Goal: Transaction & Acquisition: Purchase product/service

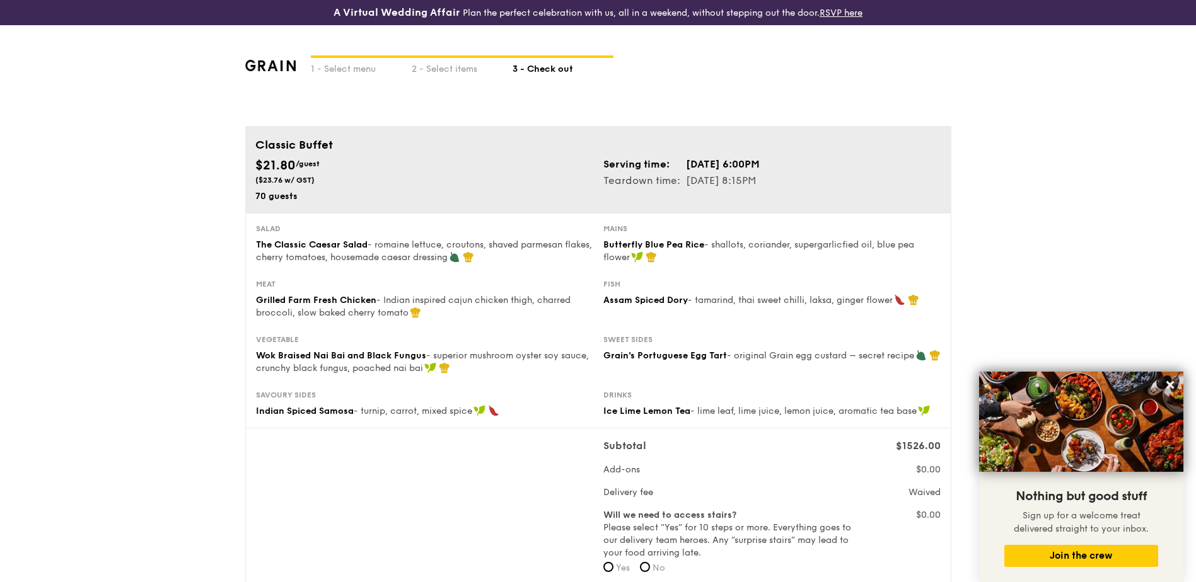
click at [284, 63] on img at bounding box center [270, 65] width 51 height 11
click at [276, 59] on div "1 - Select menu 2 - Select items 3 - Check out" at bounding box center [598, 75] width 706 height 101
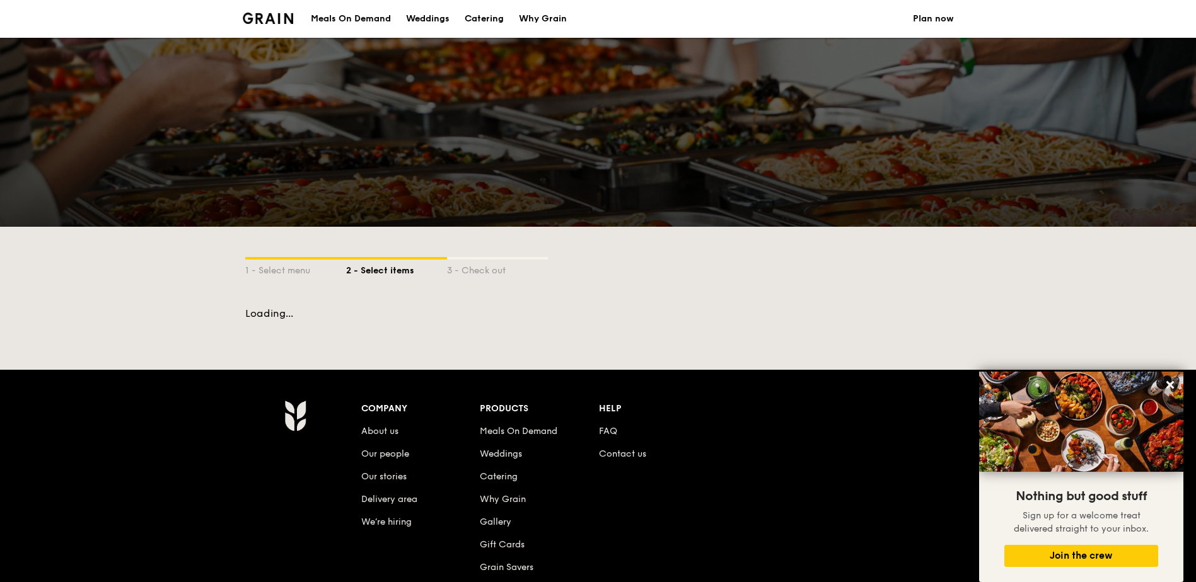
scroll to position [186, 0]
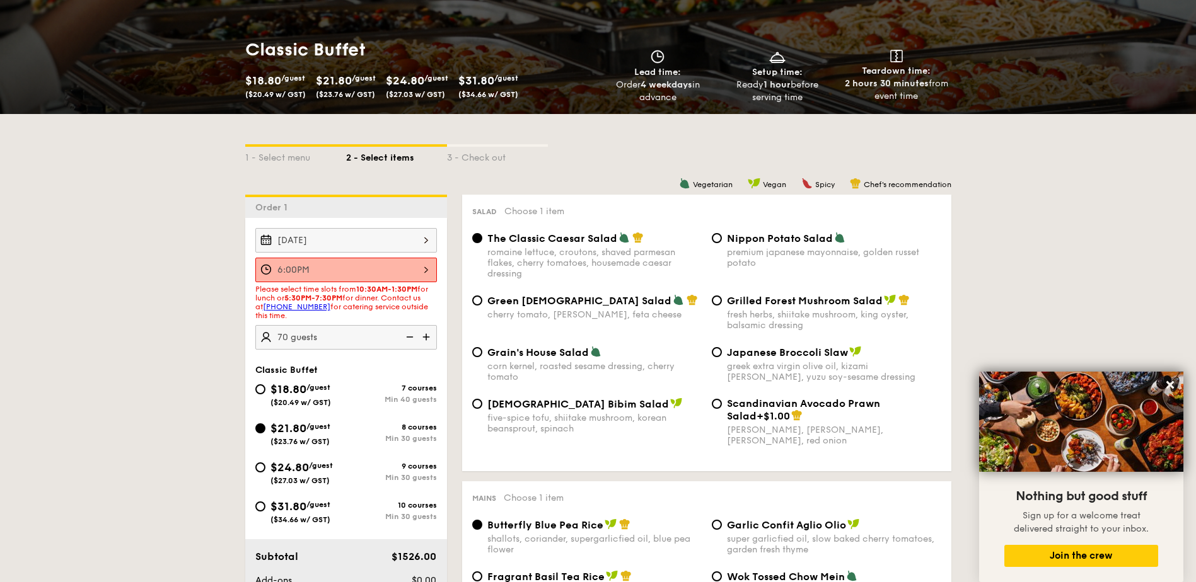
select select
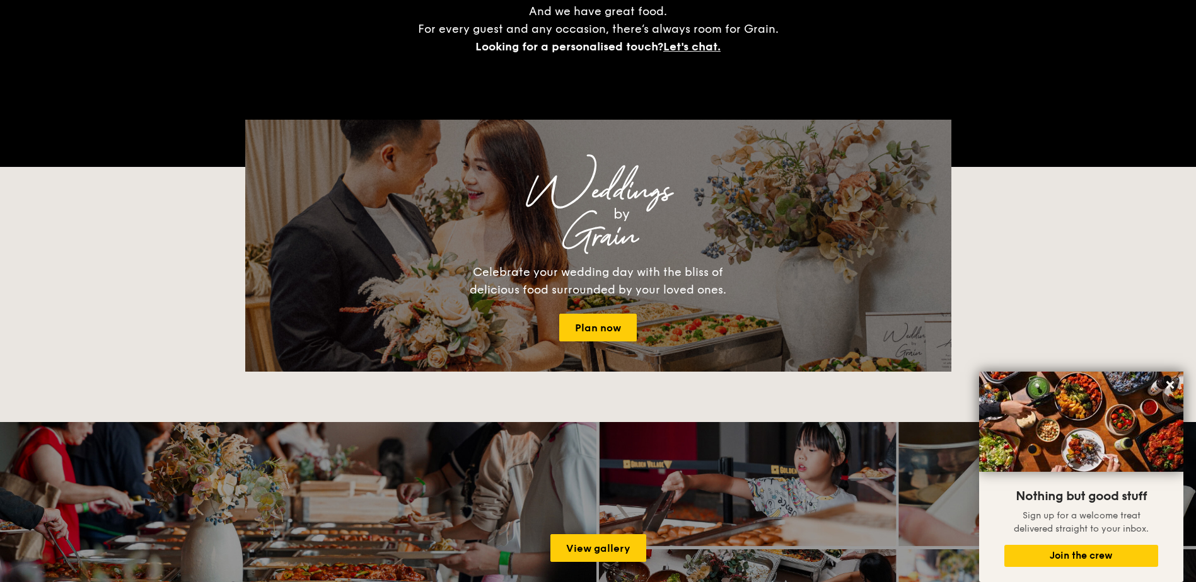
scroll to position [151, 0]
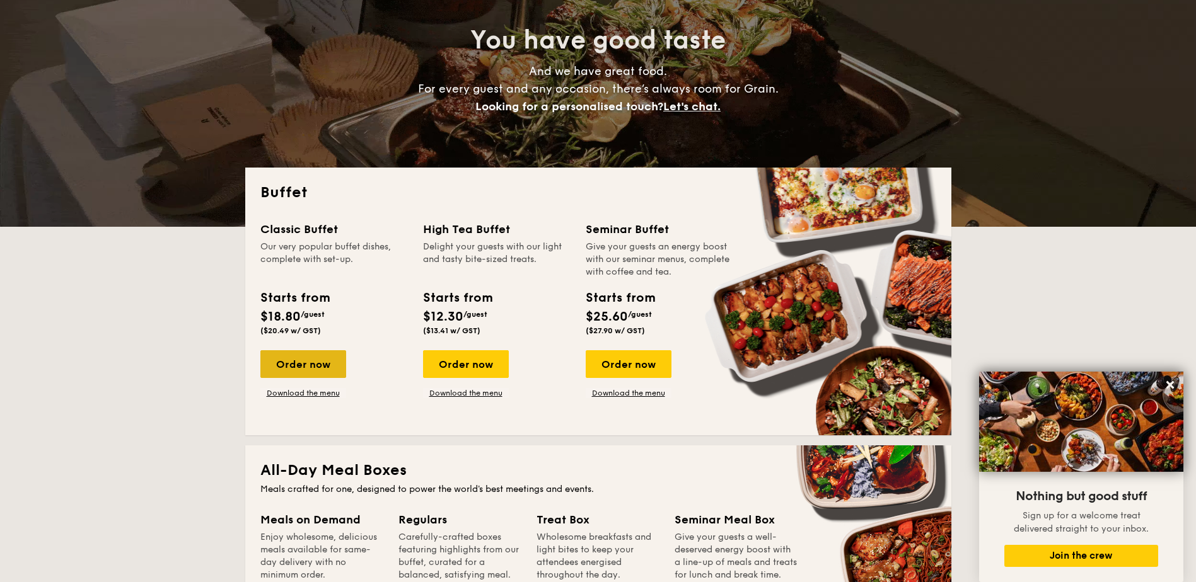
click at [320, 363] on div "Order now" at bounding box center [303, 364] width 86 height 28
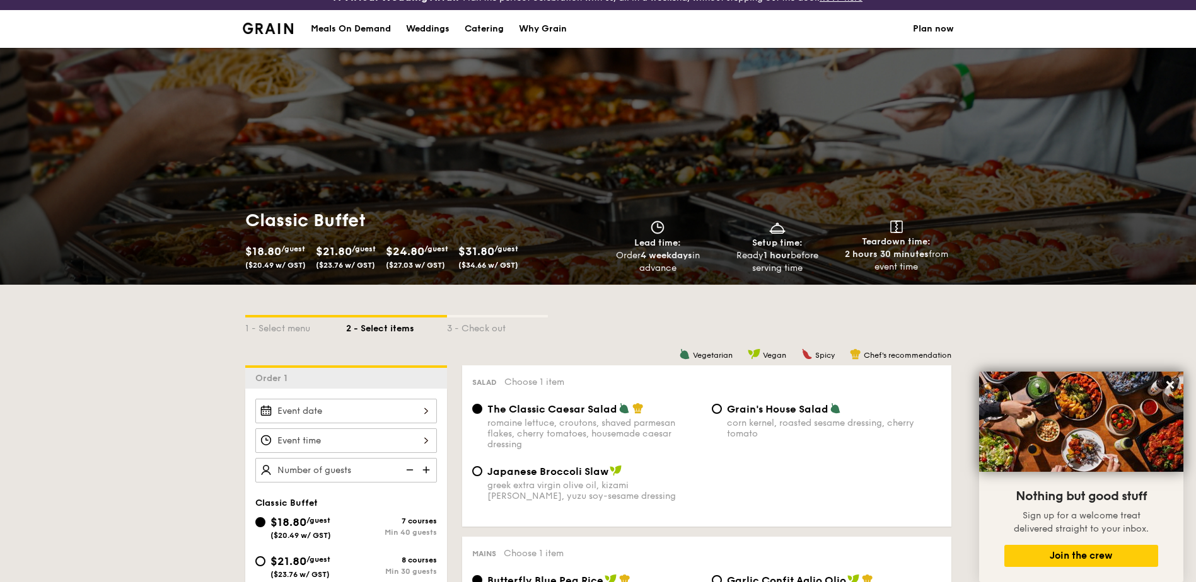
scroll to position [63, 0]
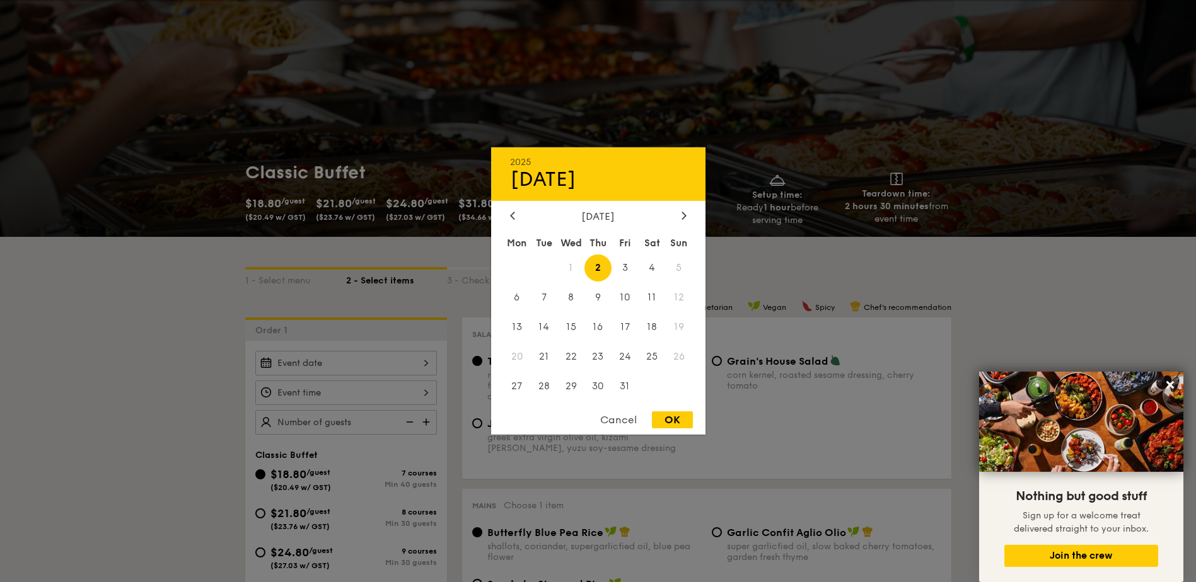
click at [340, 363] on div "2025 Oct [DATE] Tue Wed Thu Fri Sat Sun 1 2 3 4 5 6 7 8 9 10 11 12 13 14 15 16 …" at bounding box center [346, 363] width 182 height 25
click at [680, 221] on div at bounding box center [683, 217] width 11 height 12
click at [645, 268] on span "1" at bounding box center [651, 268] width 27 height 27
click at [645, 408] on div "2025 Nov [DATE] Tue Wed Thu Fri Sat Sun 1 2 3 4 5 6 7 8 9 10 11 12 13 14 15 16 …" at bounding box center [598, 290] width 214 height 287
click at [659, 417] on div "OK" at bounding box center [672, 420] width 41 height 17
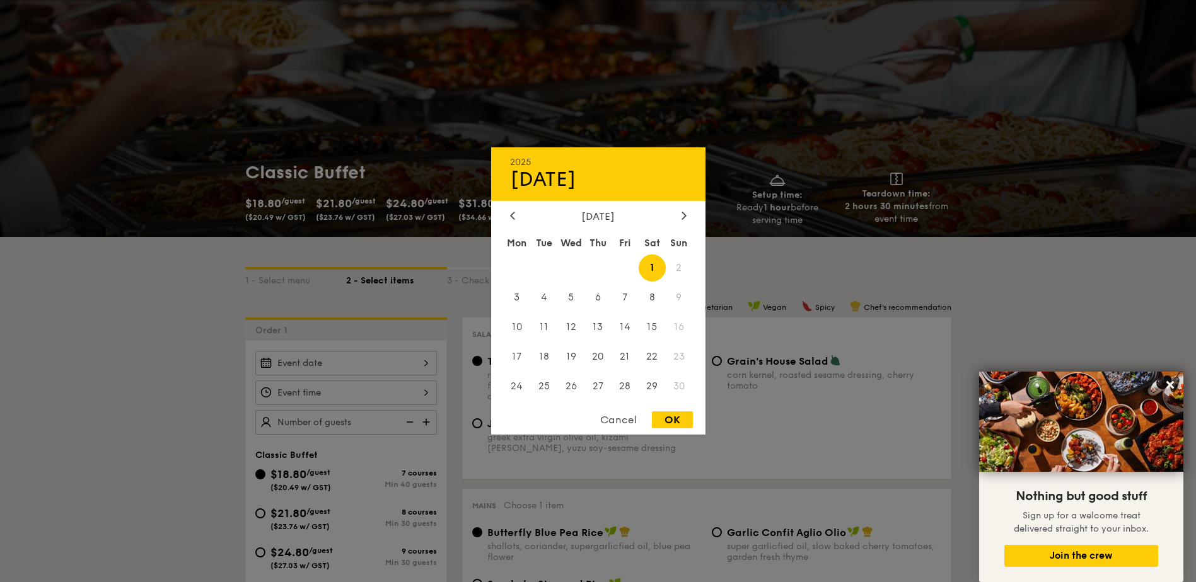
type input "[DATE]"
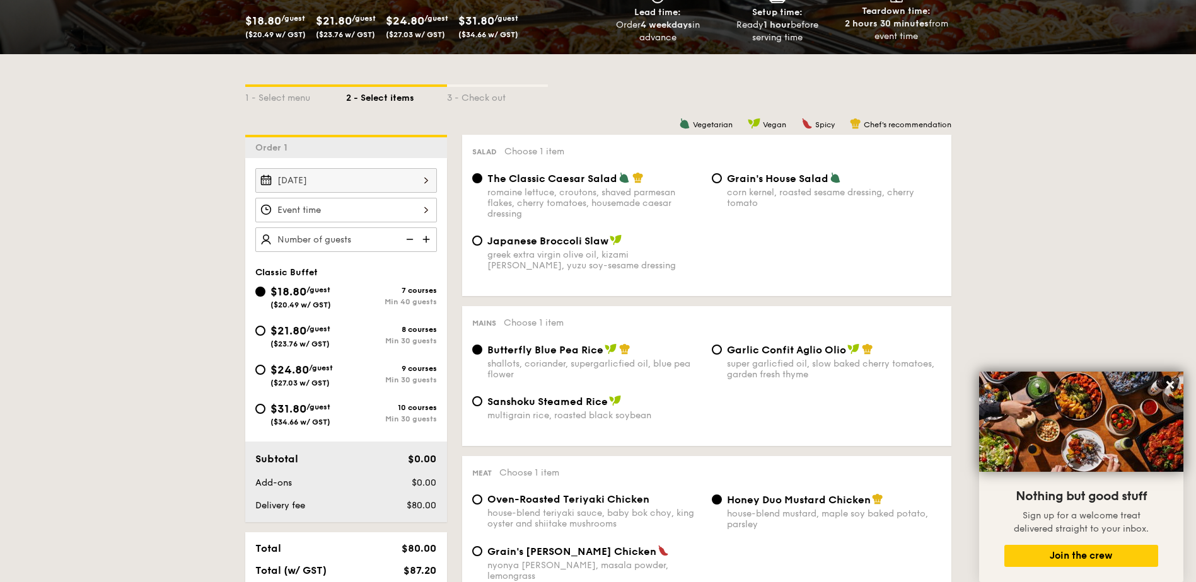
scroll to position [252, 0]
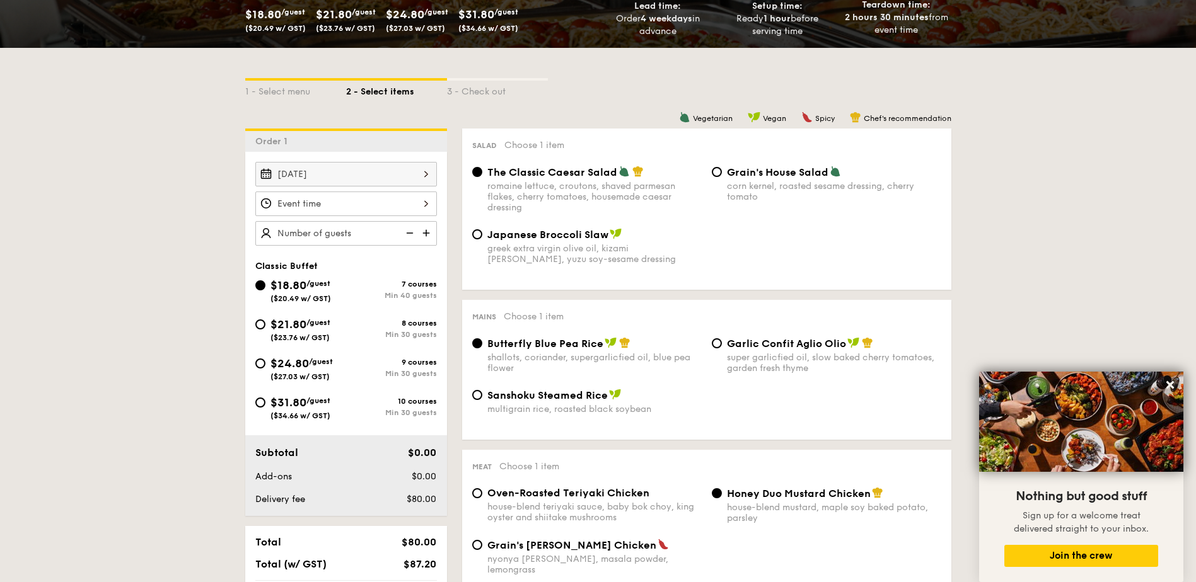
click at [278, 326] on span "$21.80" at bounding box center [288, 325] width 36 height 14
click at [265, 326] on input "$21.80 /guest ($23.76 w/ GST) 8 courses Min 30 guests" at bounding box center [260, 325] width 10 height 10
radio input "true"
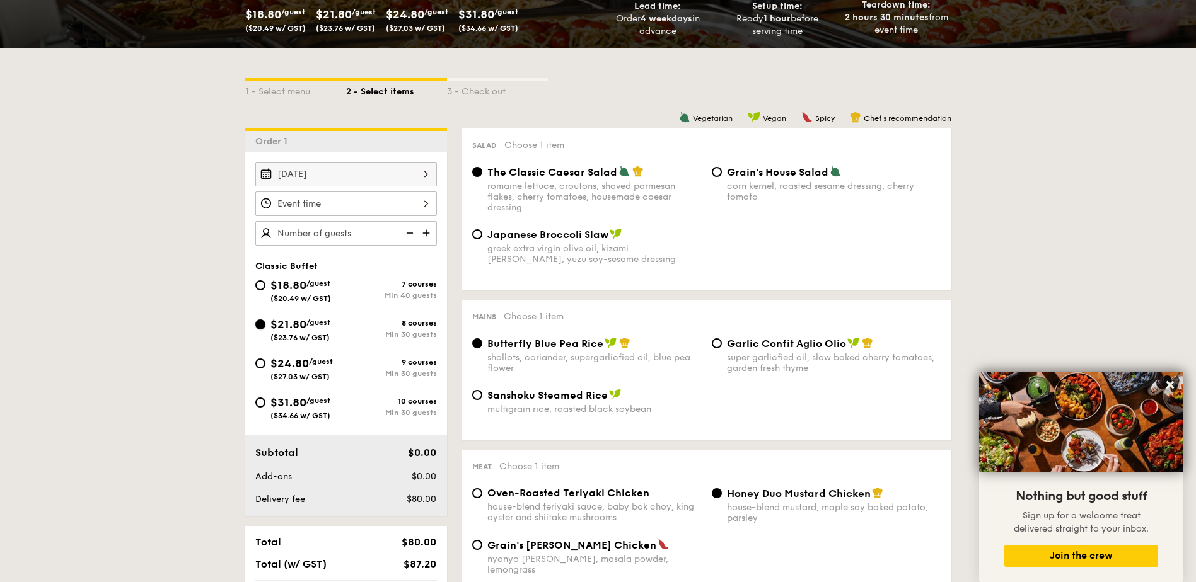
radio input "true"
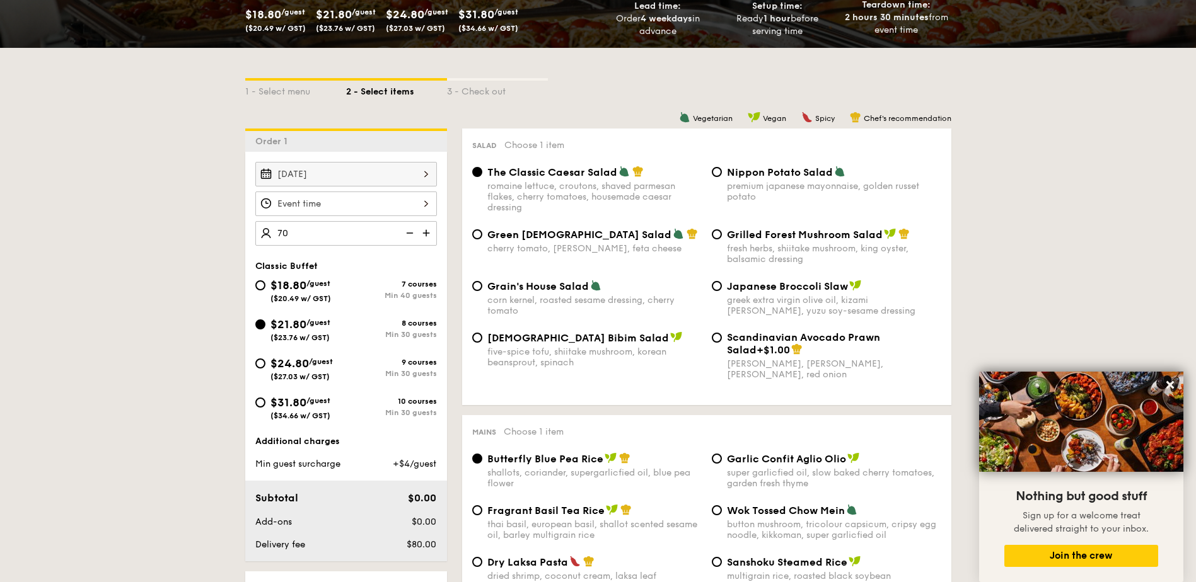
type input "70 guests"
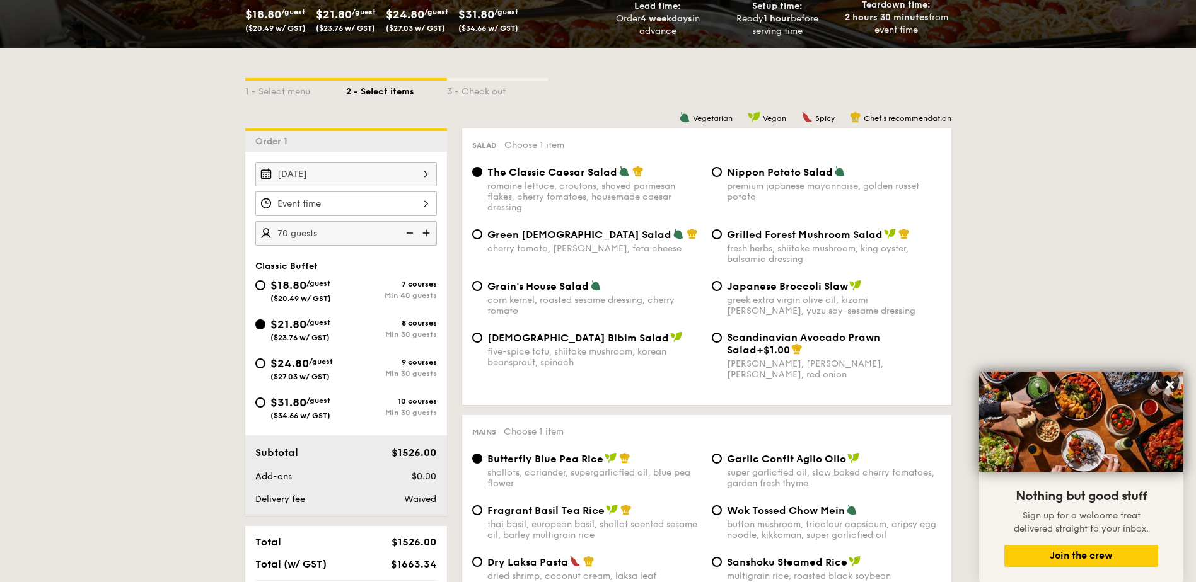
click at [360, 207] on div at bounding box center [346, 204] width 182 height 25
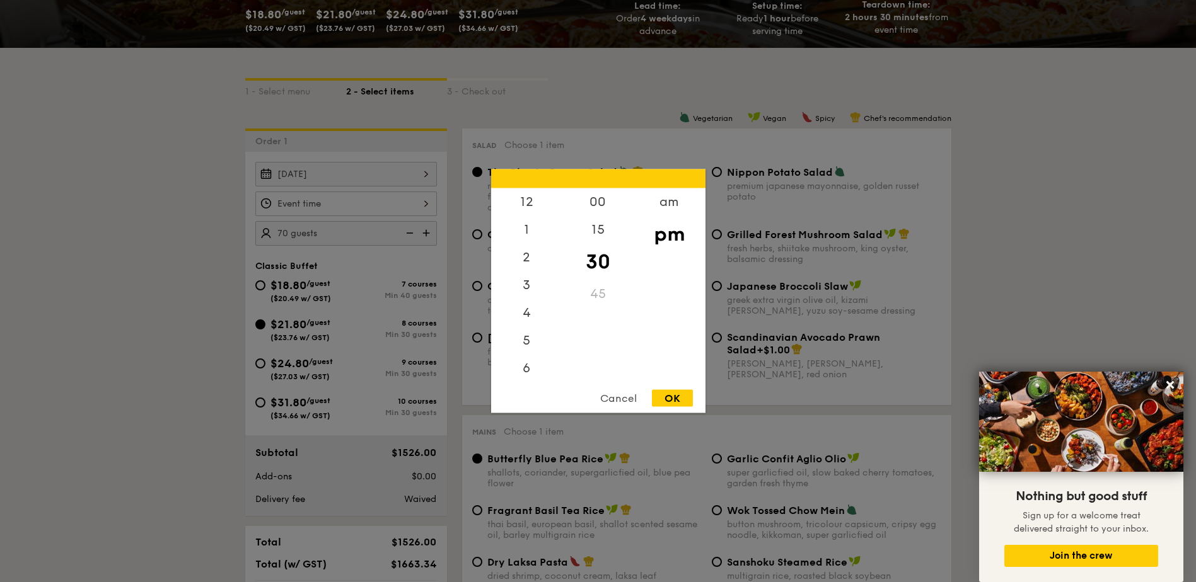
scroll to position [55, 0]
click at [530, 316] on div "6" at bounding box center [526, 317] width 71 height 37
click at [594, 205] on div "00" at bounding box center [597, 206] width 71 height 37
click at [671, 407] on div "Cancel OK" at bounding box center [598, 401] width 214 height 23
click at [671, 401] on div "OK" at bounding box center [672, 398] width 41 height 17
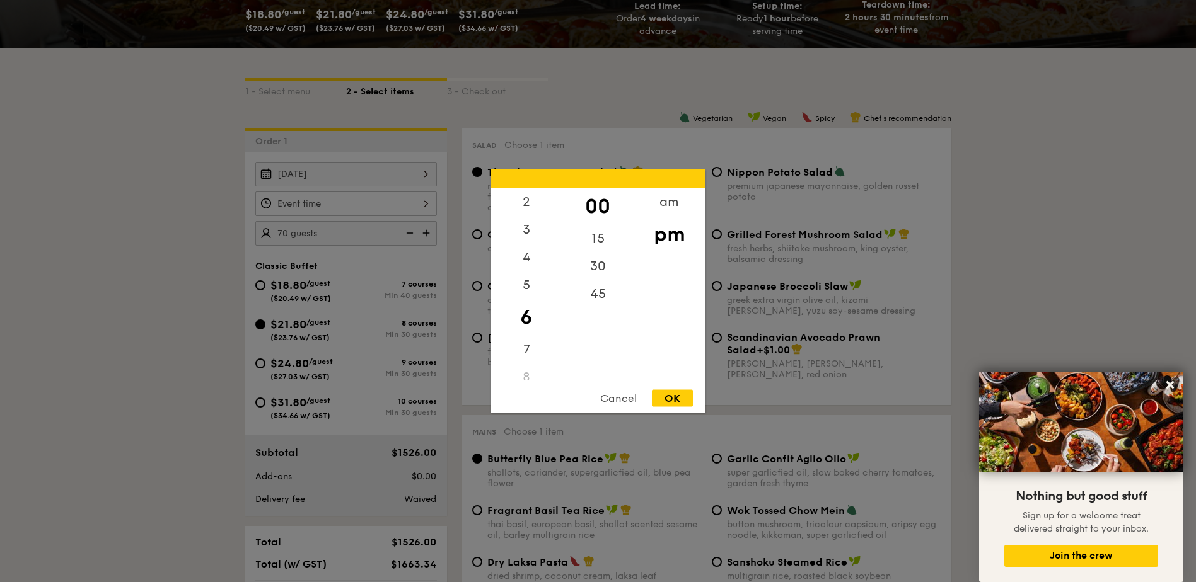
type input "6:00PM"
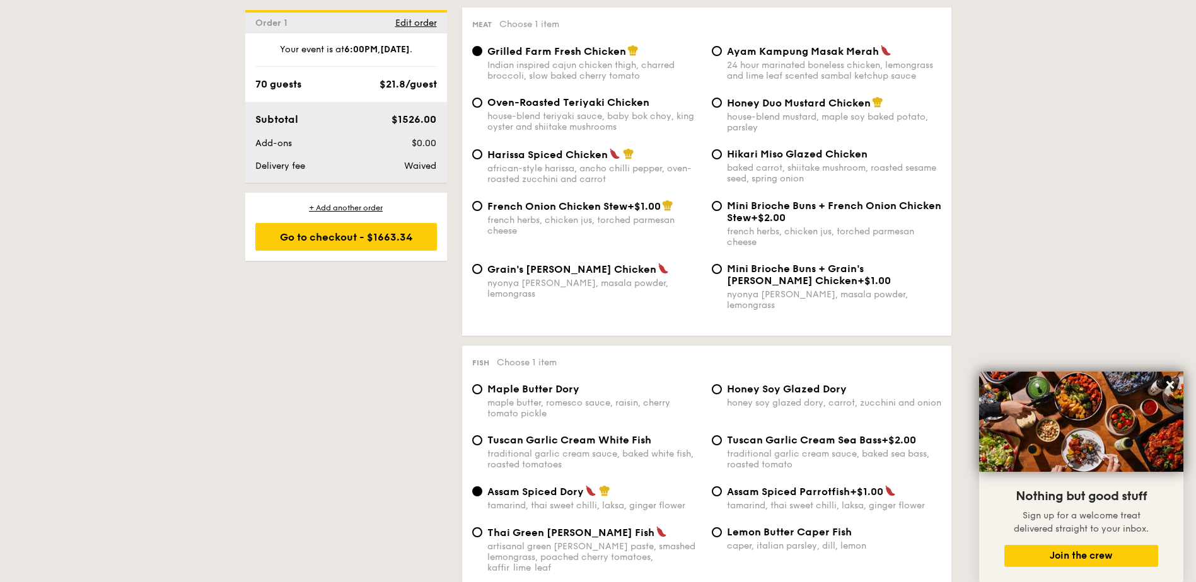
scroll to position [988, 0]
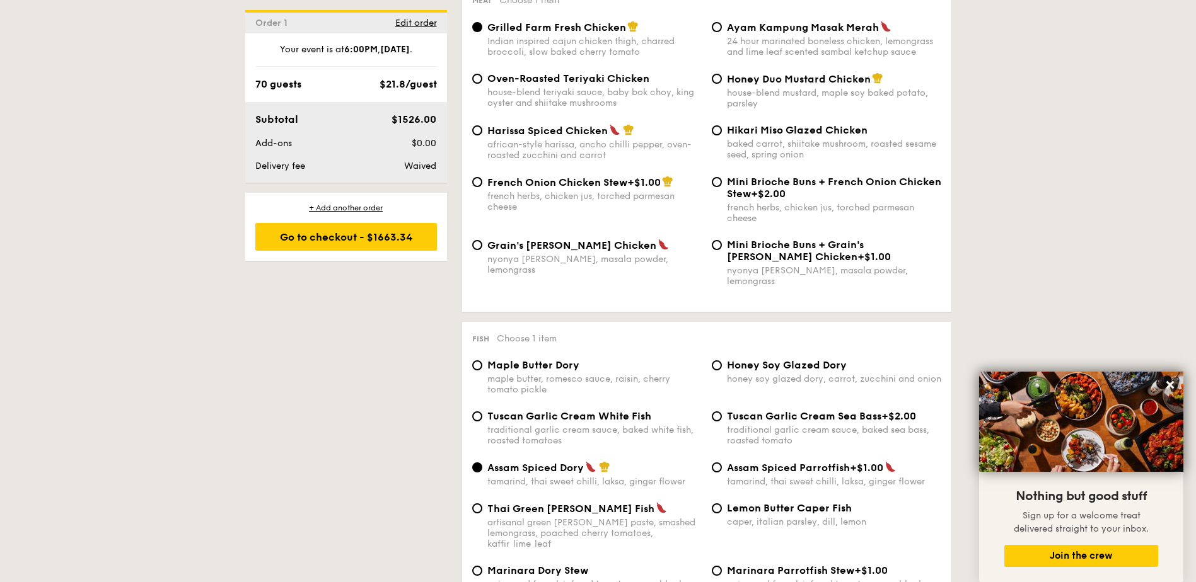
click at [566, 93] on div "house-blend teriyaki sauce, baby bok choy, king oyster and shiitake mushrooms" at bounding box center [594, 97] width 214 height 21
click at [482, 84] on input "Oven-Roasted Teriyaki Chicken house-blend teriyaki sauce, baby bok choy, king o…" at bounding box center [477, 79] width 10 height 10
radio input "true"
click at [560, 46] on div "Indian inspired cajun chicken thigh, charred broccoli, slow baked cherry tomato" at bounding box center [594, 46] width 214 height 21
click at [482, 32] on input "Grilled Farm Fresh Chicken Indian inspired cajun chicken thigh, charred broccol…" at bounding box center [477, 27] width 10 height 10
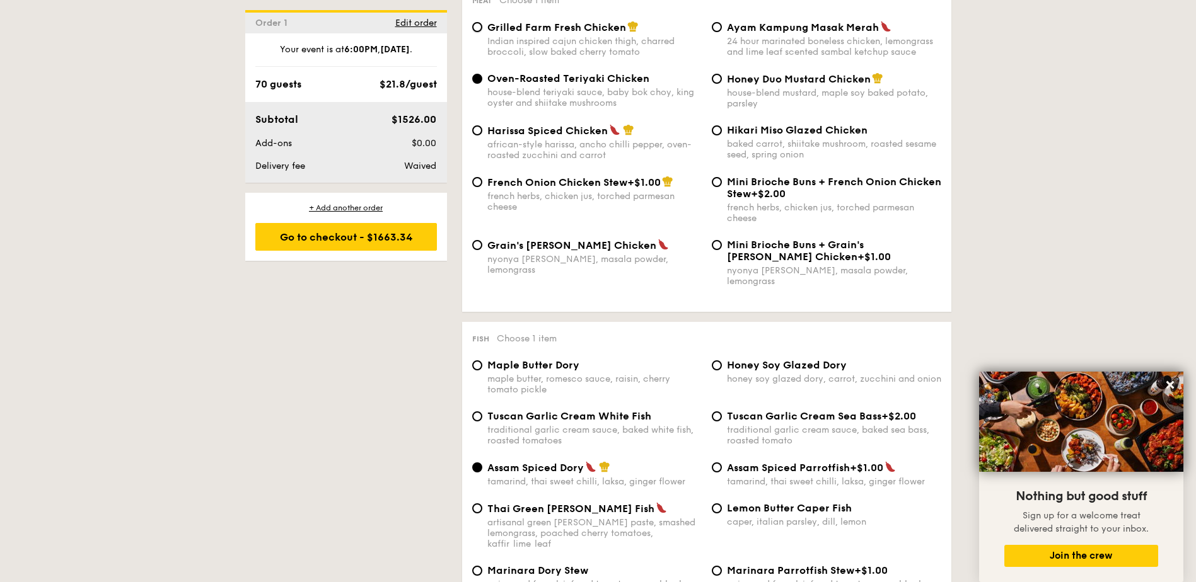
radio input "true"
click at [843, 86] on div "Honey Duo Mustard Chicken house-blend mustard, maple soy baked potato, parsley" at bounding box center [834, 90] width 214 height 37
click at [722, 84] on input "Honey Duo Mustard Chicken house-blend mustard, maple soy baked potato, parsley" at bounding box center [717, 79] width 10 height 10
radio input "true"
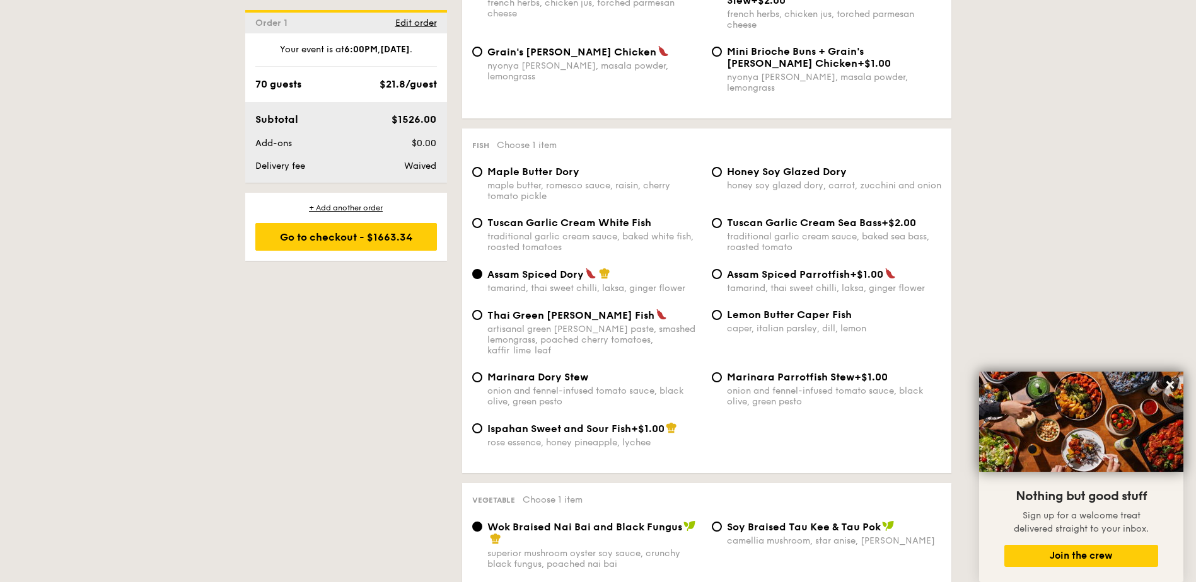
scroll to position [1177, 0]
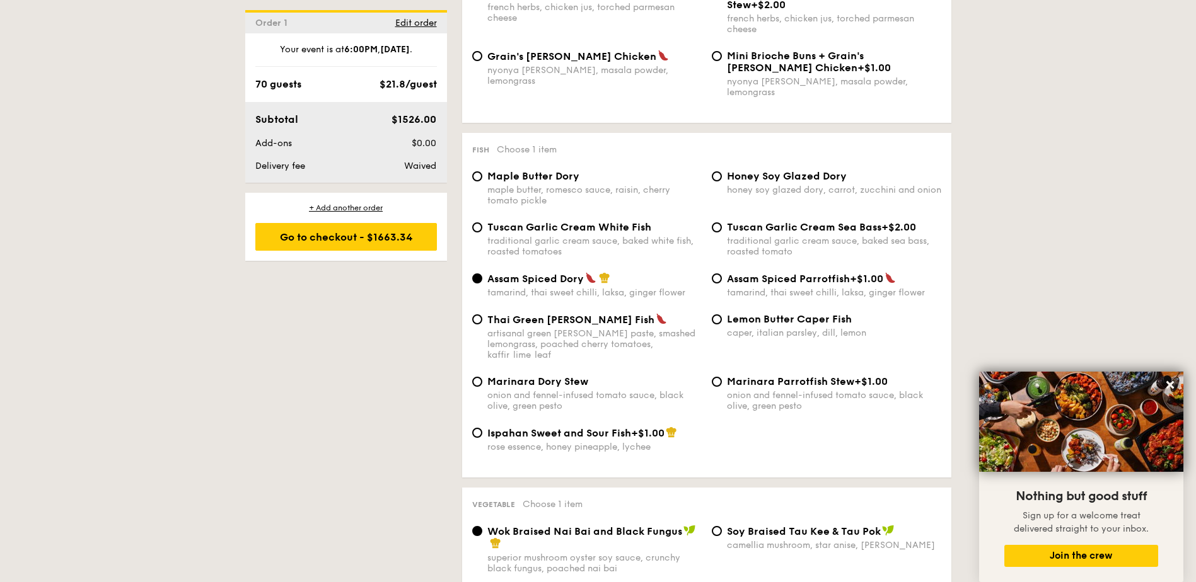
click at [759, 170] on span "Honey Soy Glazed Dory" at bounding box center [787, 176] width 120 height 12
click at [722, 171] on input "Honey Soy Glazed Dory honey soy glazed dory, carrot, zucchini and onion" at bounding box center [717, 176] width 10 height 10
radio input "true"
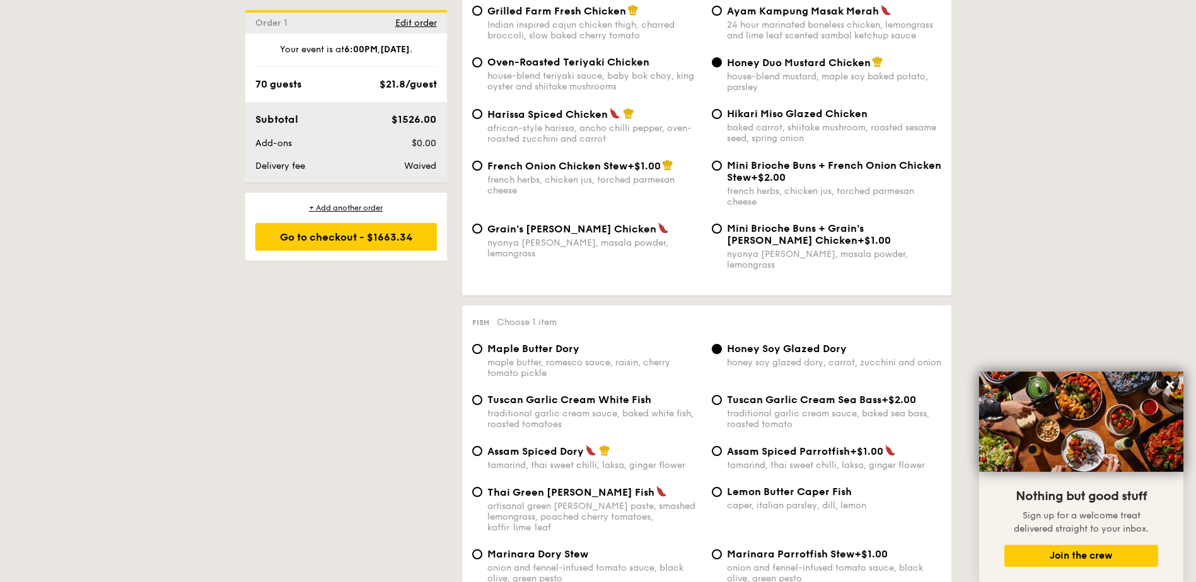
scroll to position [1001, 0]
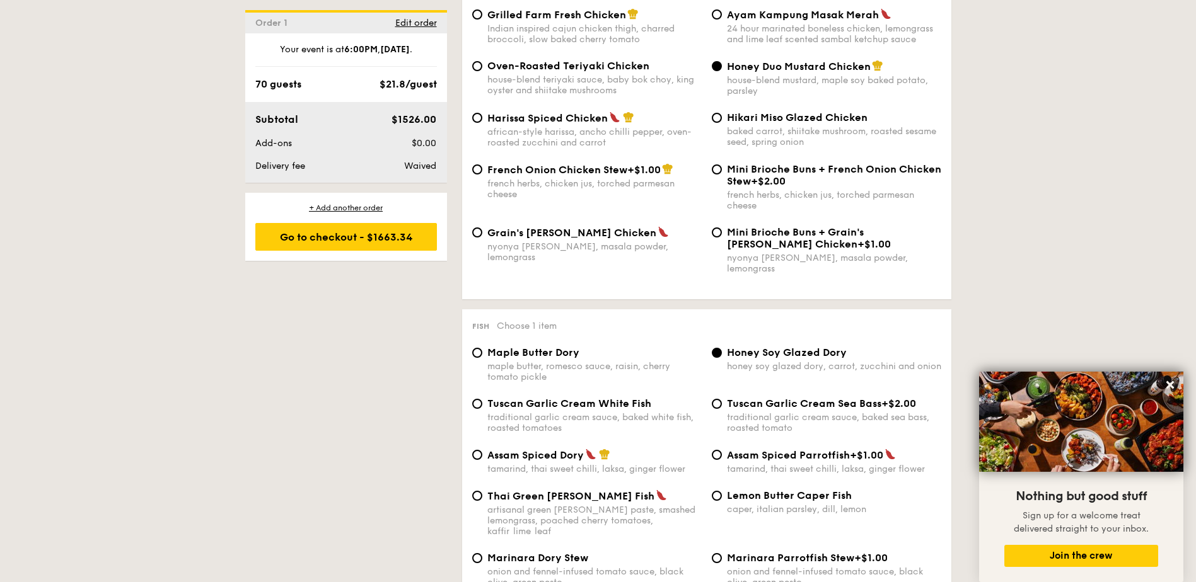
click at [527, 11] on span "Grilled Farm Fresh Chicken" at bounding box center [556, 15] width 139 height 12
click at [482, 11] on input "Grilled Farm Fresh Chicken Indian inspired cajun chicken thigh, charred broccol…" at bounding box center [477, 14] width 10 height 10
radio input "true"
click at [829, 128] on div "baked carrot, shiitake mushroom, roasted sesame seed, spring onion" at bounding box center [834, 136] width 214 height 21
click at [722, 123] on input "Hikari Miso Glazed Chicken baked carrot, shiitake mushroom, roasted sesame seed…" at bounding box center [717, 118] width 10 height 10
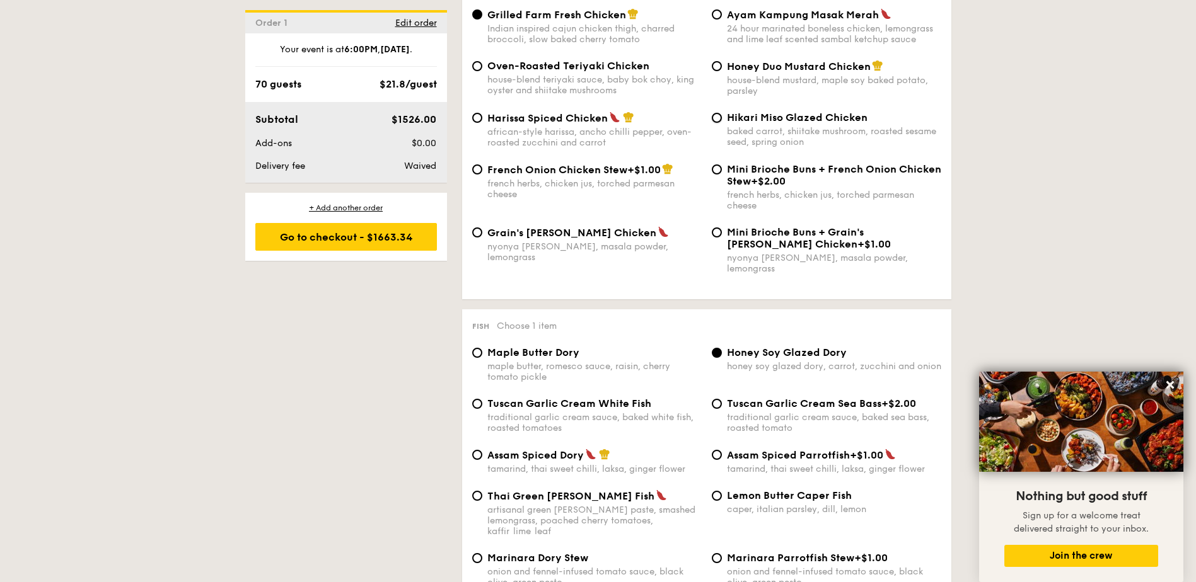
radio input "true"
click at [529, 412] on div "traditional garlic cream sauce, baked white fish, roasted tomatoes" at bounding box center [594, 422] width 214 height 21
click at [482, 401] on input "Tuscan Garlic Cream White Fish traditional garlic cream sauce, baked white fish…" at bounding box center [477, 404] width 10 height 10
radio input "true"
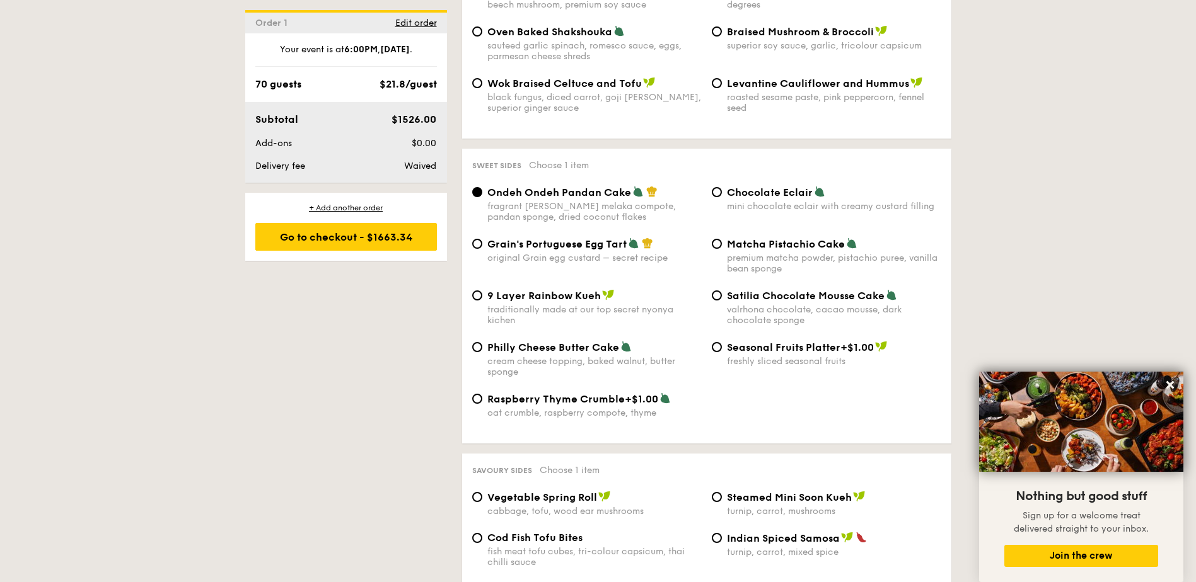
scroll to position [1801, 0]
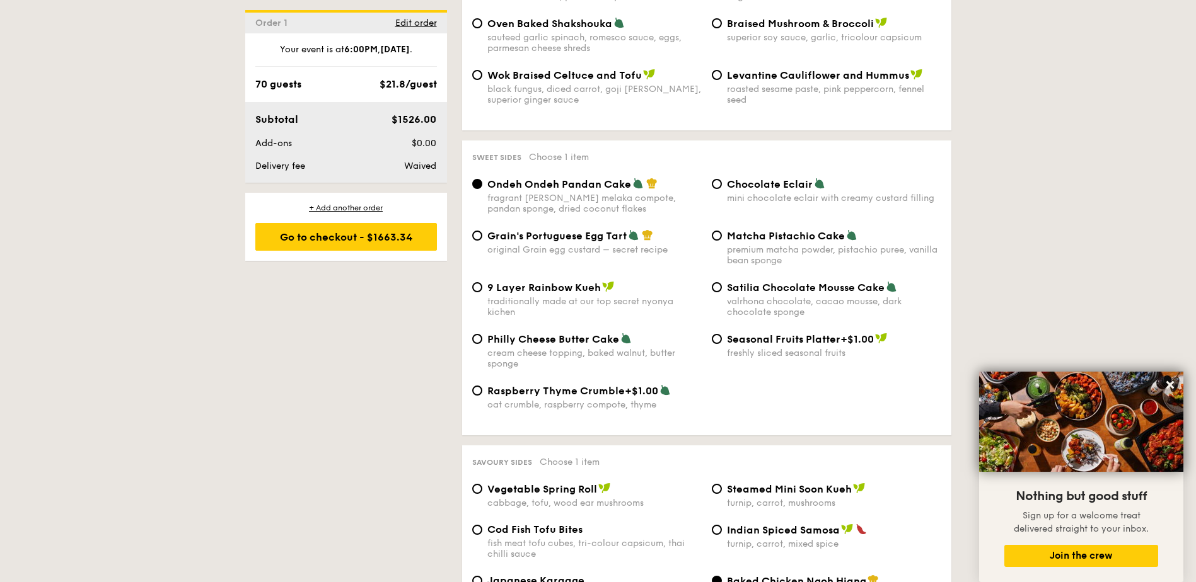
click at [722, 192] on label "Chocolate Eclair mini chocolate eclair with creamy custard filling" at bounding box center [826, 198] width 229 height 12
click at [722, 179] on input "Chocolate Eclair mini chocolate eclair with creamy custard filling" at bounding box center [717, 184] width 10 height 10
radio input "true"
click at [569, 229] on div "Grain's Portuguese Egg Tart original Grain egg custard – secret recipe" at bounding box center [594, 242] width 214 height 26
click at [482, 231] on input "Grain's Portuguese Egg Tart original Grain egg custard – secret recipe" at bounding box center [477, 236] width 10 height 10
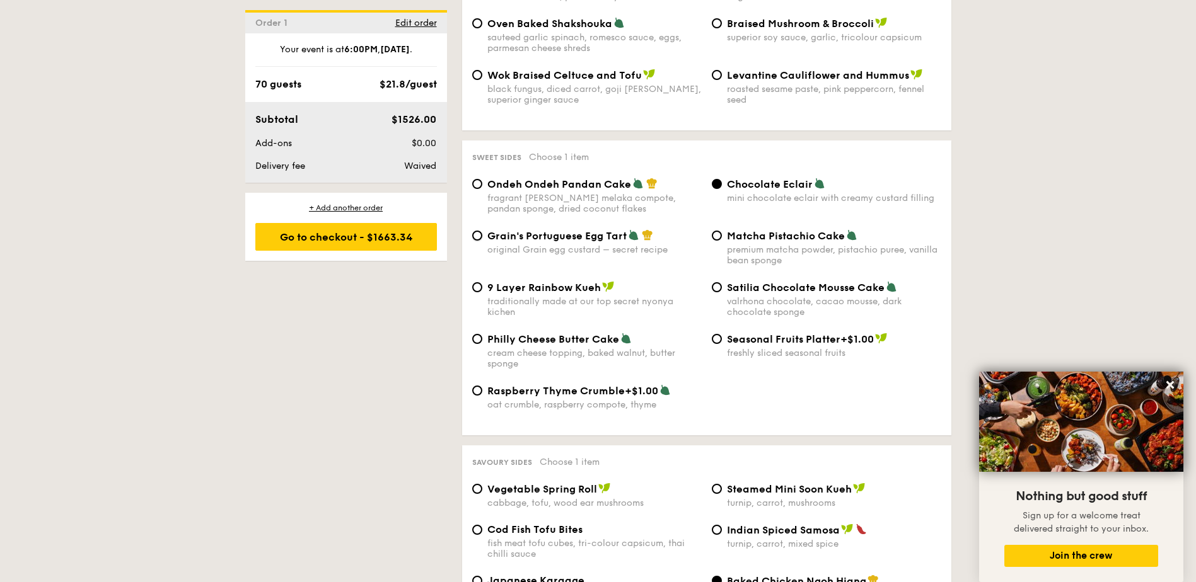
radio input "true"
click at [567, 178] on span "Ondeh Ondeh Pandan Cake" at bounding box center [559, 184] width 144 height 12
click at [482, 179] on input "Ondeh Ondeh Pandan Cake fragrant [PERSON_NAME] melaka compote, pandan sponge, d…" at bounding box center [477, 184] width 10 height 10
radio input "true"
click at [741, 229] on div "Matcha Pistachio Cake premium matcha powder, pistachio puree, vanilla bean spon…" at bounding box center [834, 247] width 214 height 37
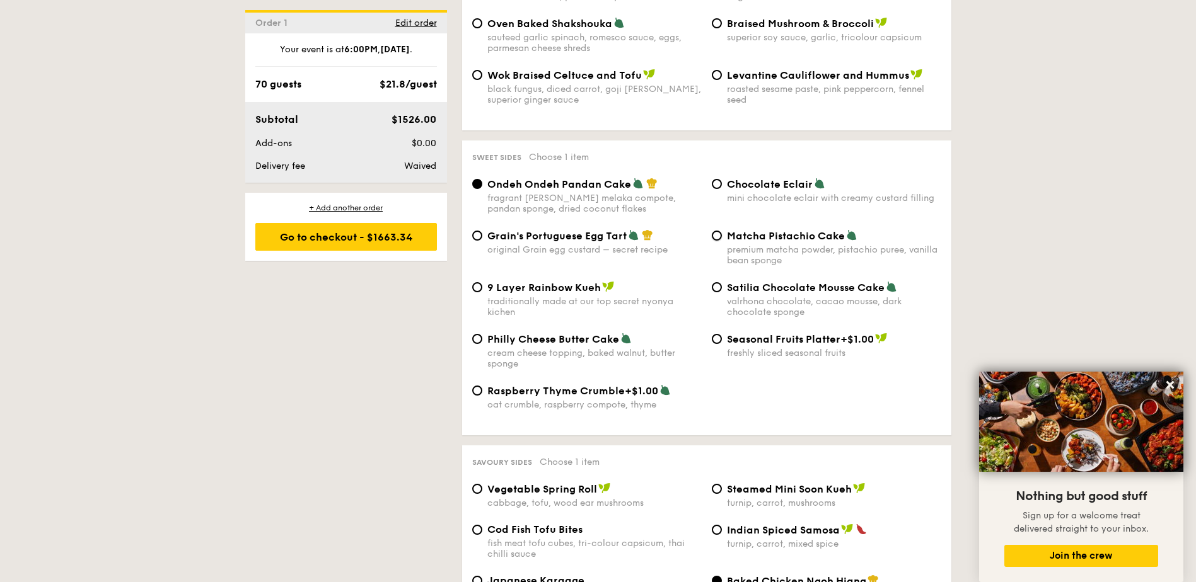
click at [722, 231] on input "Matcha Pistachio Cake premium matcha powder, pistachio puree, vanilla bean spon…" at bounding box center [717, 236] width 10 height 10
radio input "true"
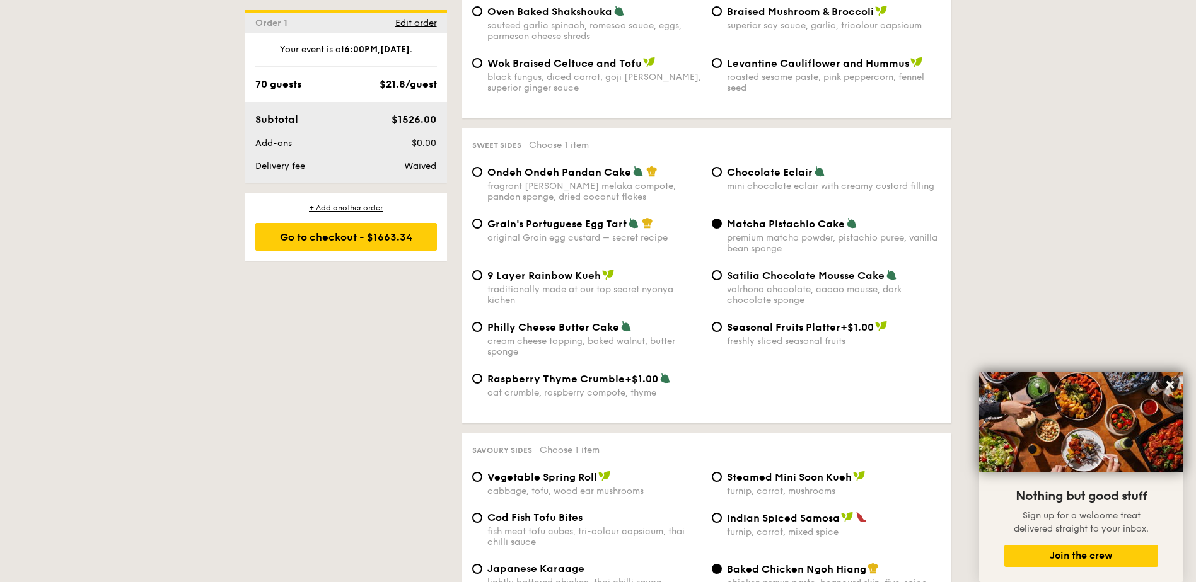
scroll to position [1822, 0]
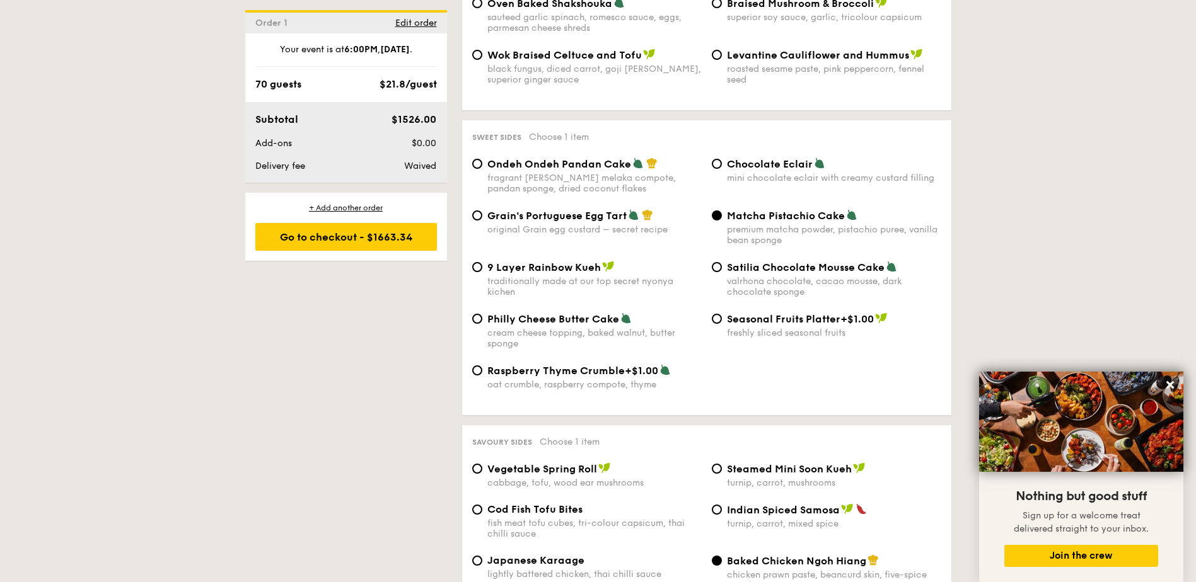
click at [833, 262] on span "Satilia Chocolate Mousse Cake" at bounding box center [806, 268] width 158 height 12
click at [722, 262] on input "Satilia Chocolate Mousse Cake valrhona chocolate, cacao mousse, dark chocolate …" at bounding box center [717, 267] width 10 height 10
radio input "true"
click at [793, 210] on span "Matcha Pistachio Cake" at bounding box center [786, 216] width 118 height 12
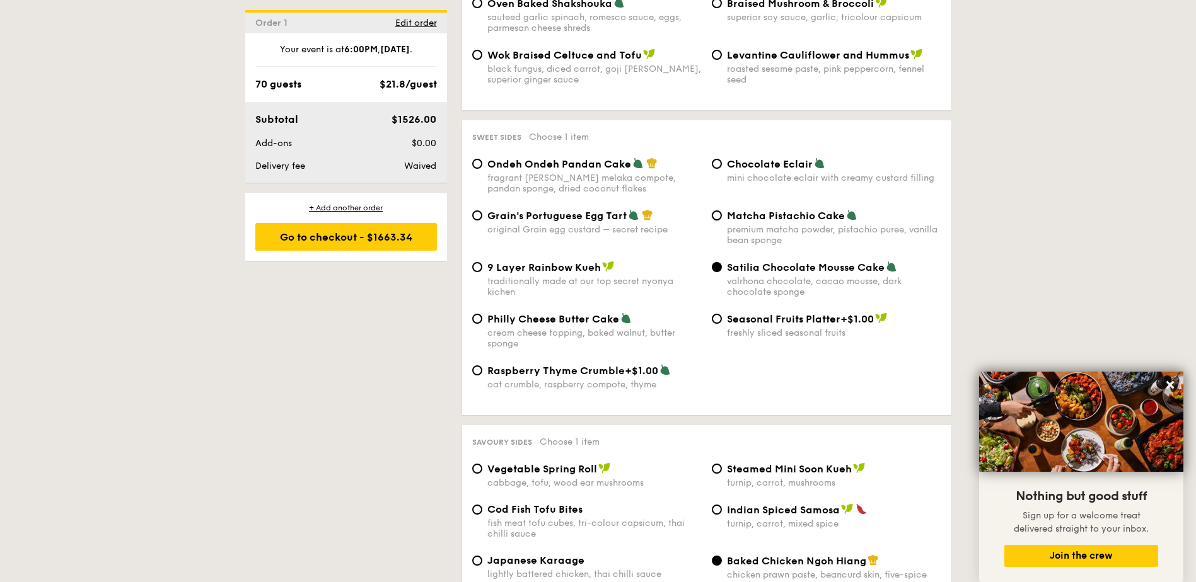
click at [722, 211] on input "Matcha Pistachio Cake premium matcha powder, pistachio puree, vanilla bean spon…" at bounding box center [717, 216] width 10 height 10
radio input "true"
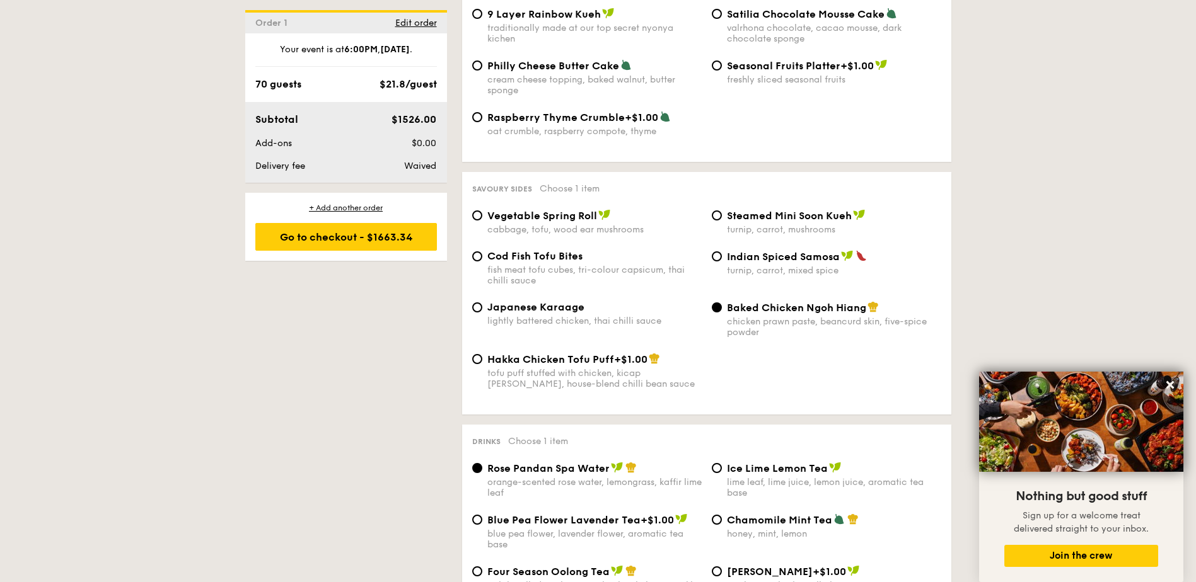
scroll to position [2083, 0]
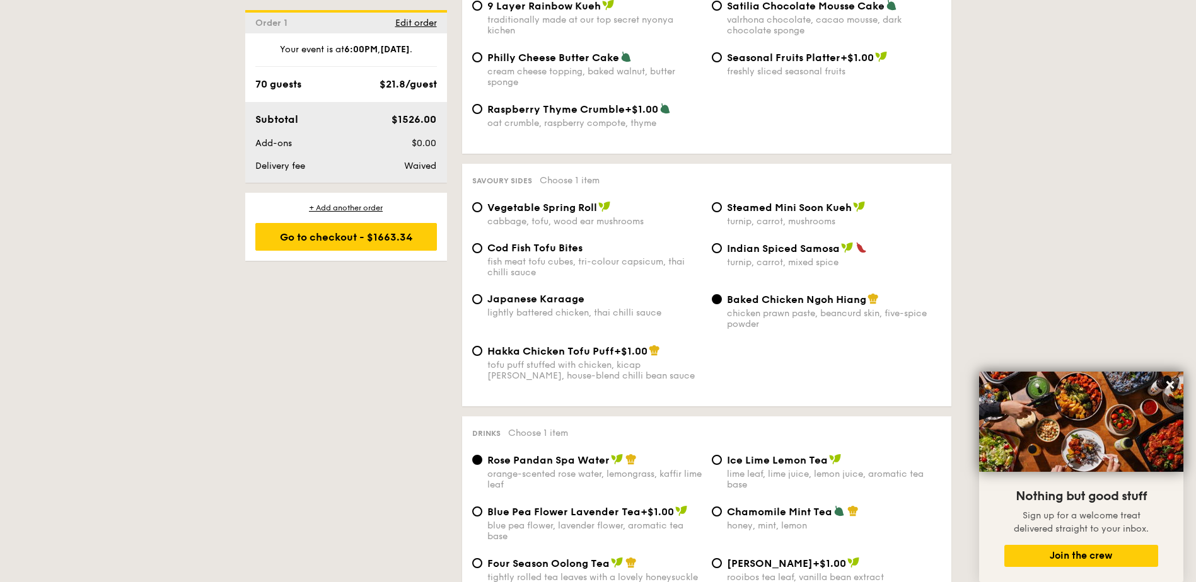
click at [764, 243] on span "Indian Spiced Samosa" at bounding box center [783, 249] width 113 height 12
click at [722, 243] on input "Indian Spiced Samosa turnip, carrot, mixed spice" at bounding box center [717, 248] width 10 height 10
radio input "true"
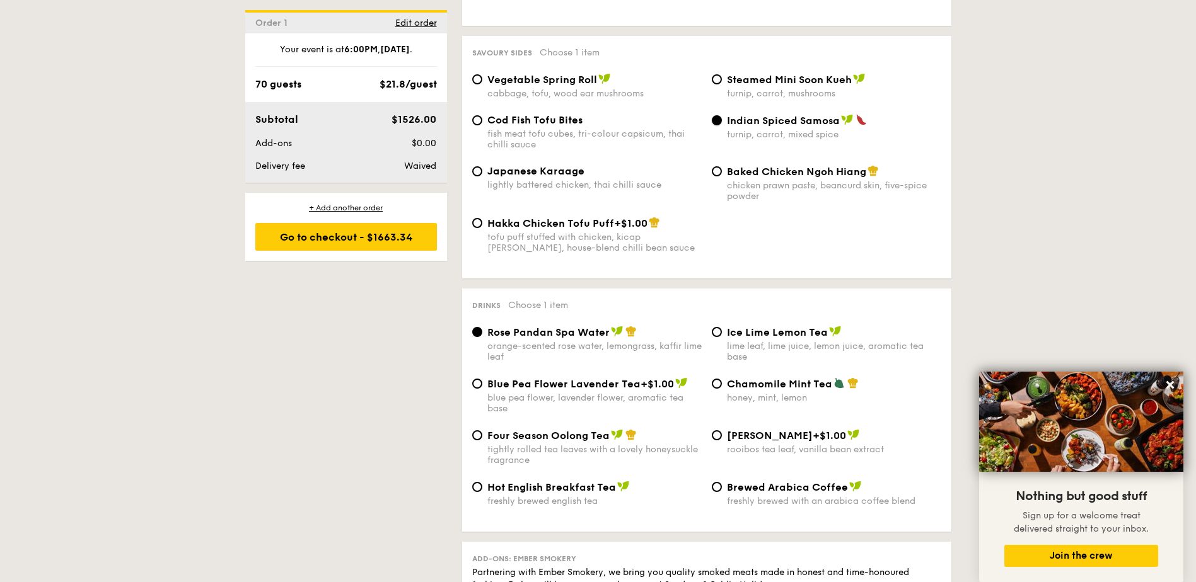
scroll to position [2239, 0]
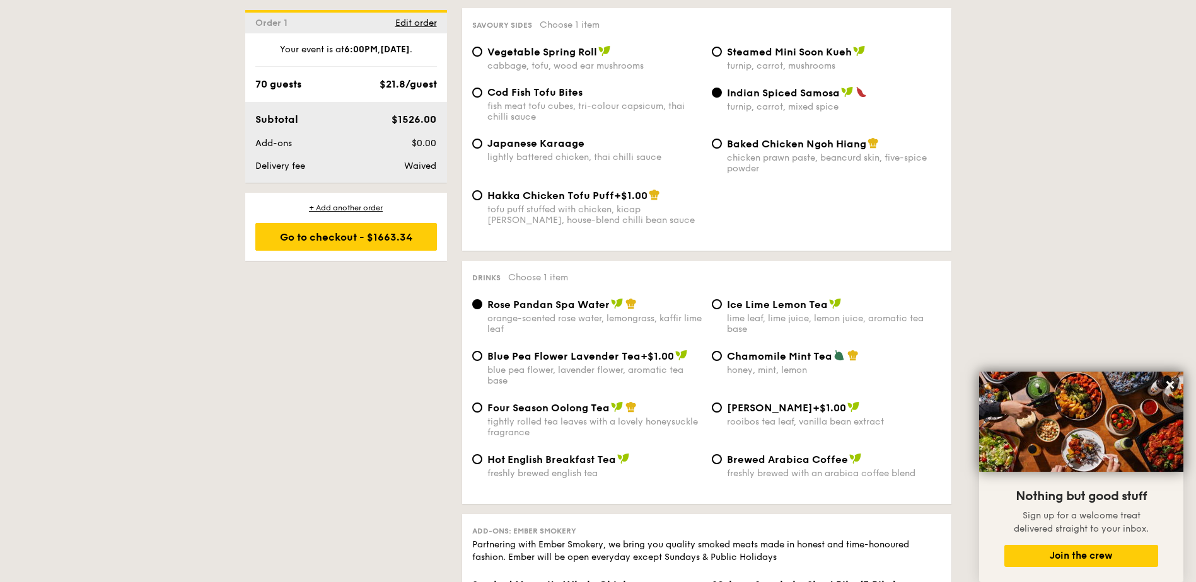
click at [755, 313] on div "lime leaf, lime juice, lemon juice, aromatic tea base" at bounding box center [834, 323] width 214 height 21
click at [722, 299] on input "Ice Lime Lemon Tea lime leaf, lime juice, lemon juice, aromatic tea base" at bounding box center [717, 304] width 10 height 10
radio input "true"
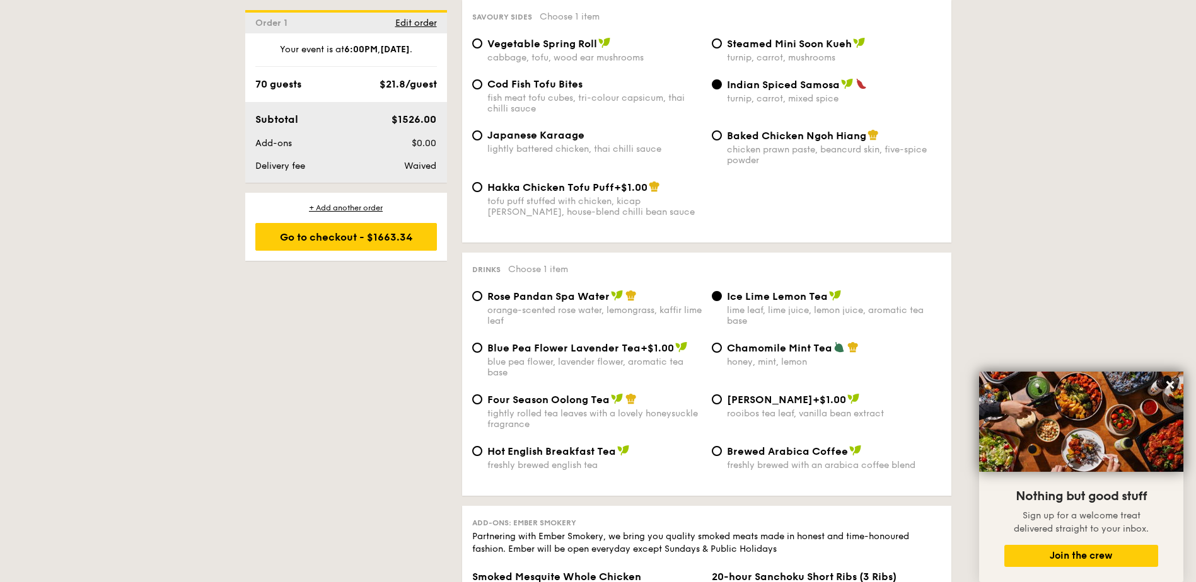
scroll to position [2279, 0]
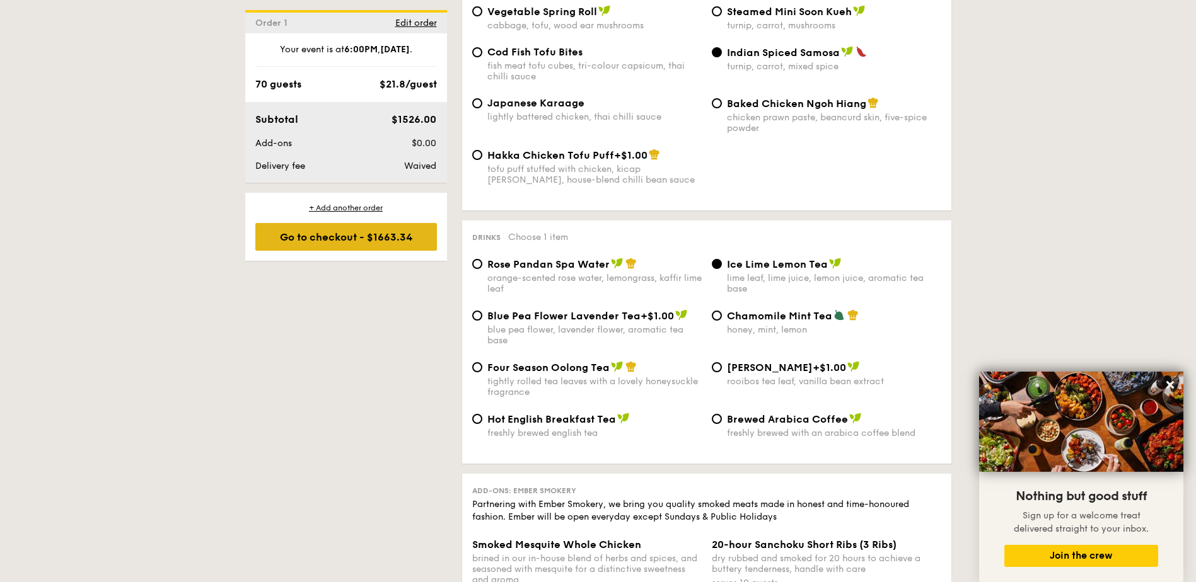
click at [345, 237] on div "Go to checkout - $1663.34" at bounding box center [346, 237] width 182 height 28
